Goal: Task Accomplishment & Management: Manage account settings

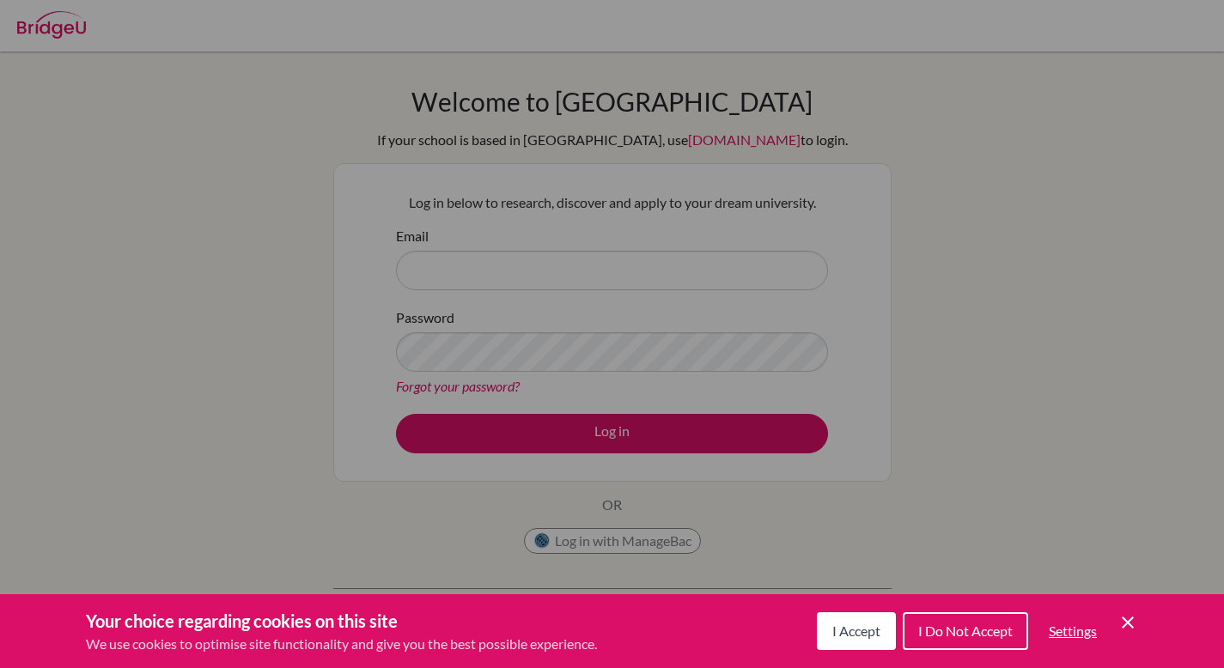
click at [867, 636] on span "I Accept" at bounding box center [856, 631] width 48 height 16
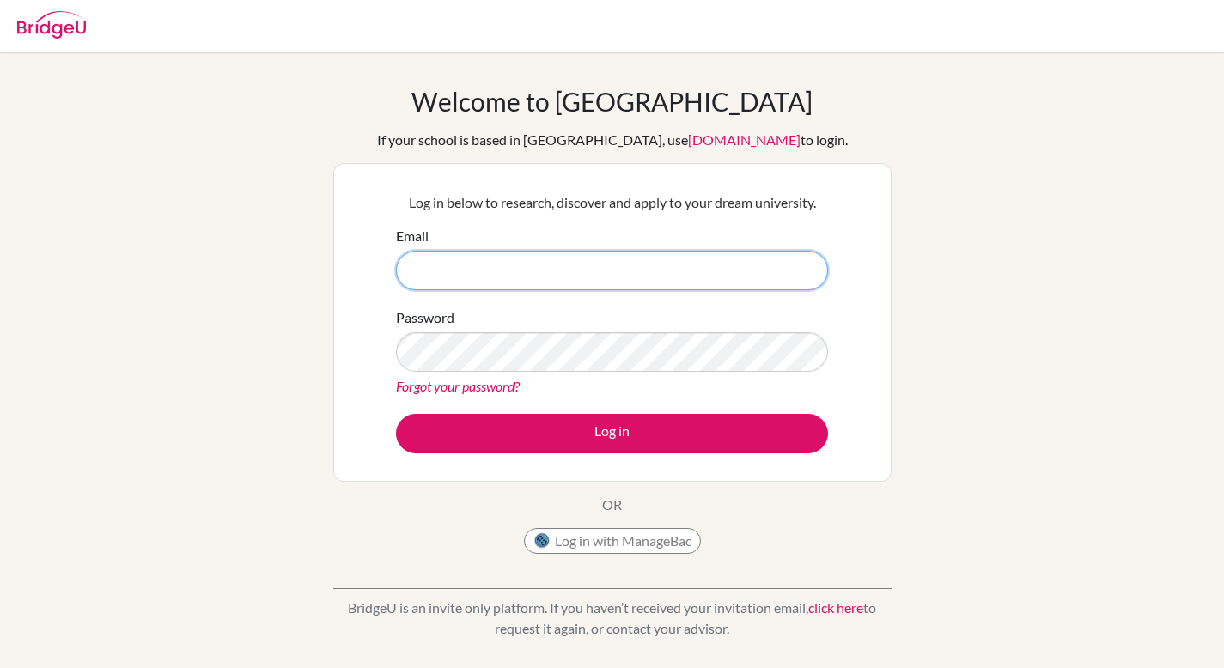
click at [645, 271] on input "Email" at bounding box center [612, 271] width 432 height 40
type input "[EMAIL_ADDRESS][DOMAIN_NAME]"
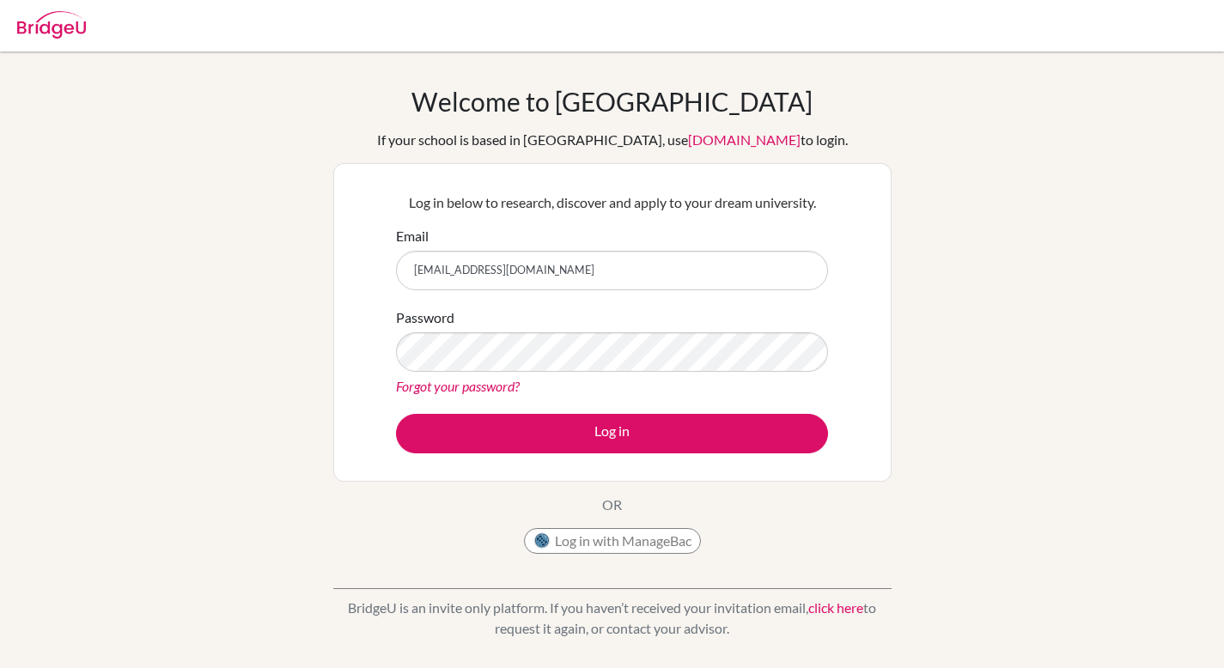
click at [515, 303] on form "Email [EMAIL_ADDRESS][DOMAIN_NAME] Password Forgot your password? Log in" at bounding box center [612, 340] width 432 height 228
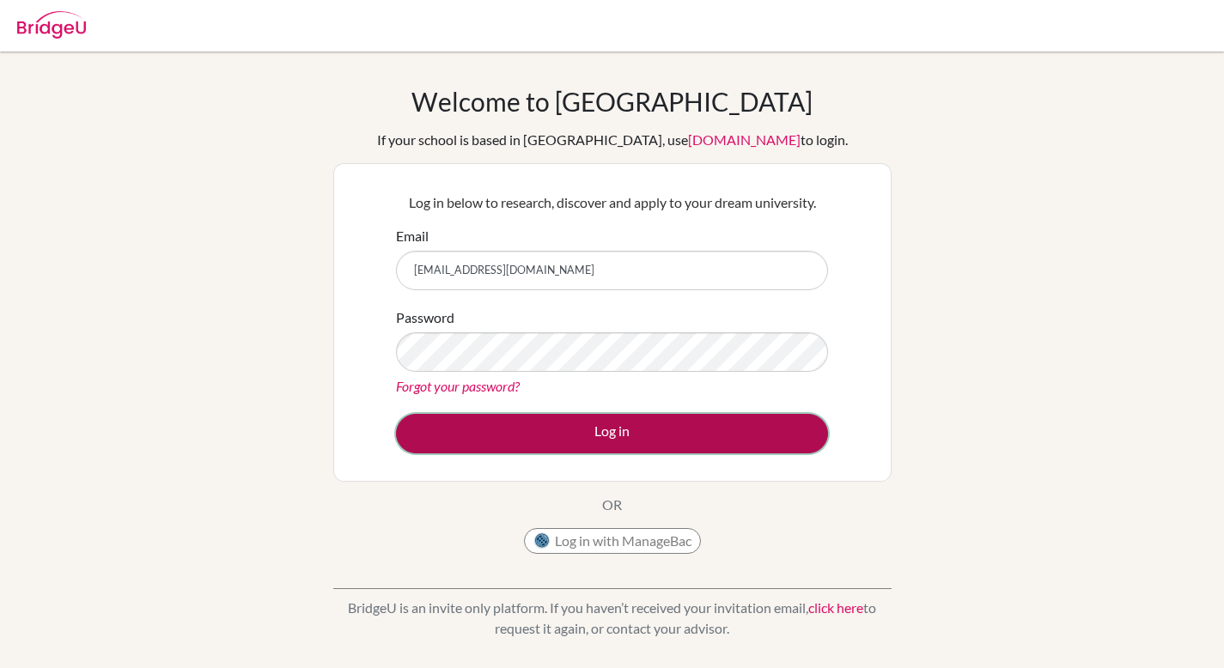
click at [499, 439] on button "Log in" at bounding box center [612, 434] width 432 height 40
